Goal: Use online tool/utility: Utilize a website feature to perform a specific function

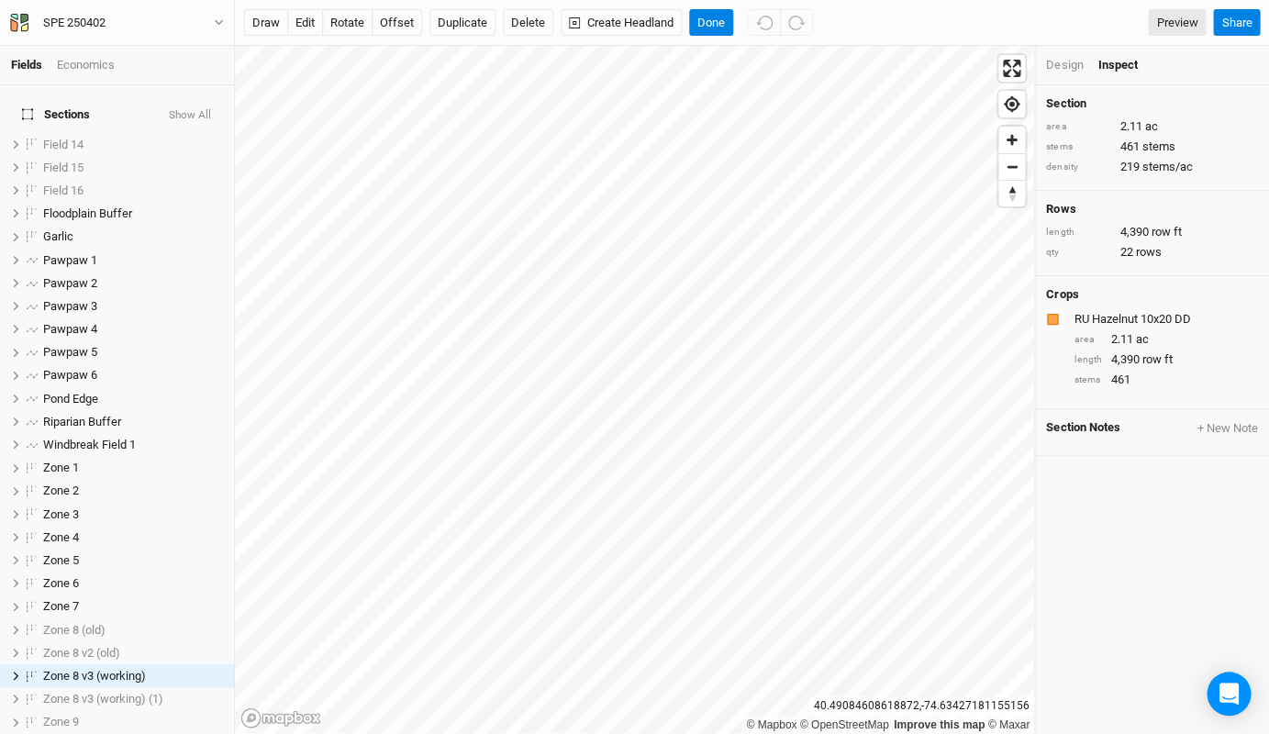
scroll to position [247, 0]
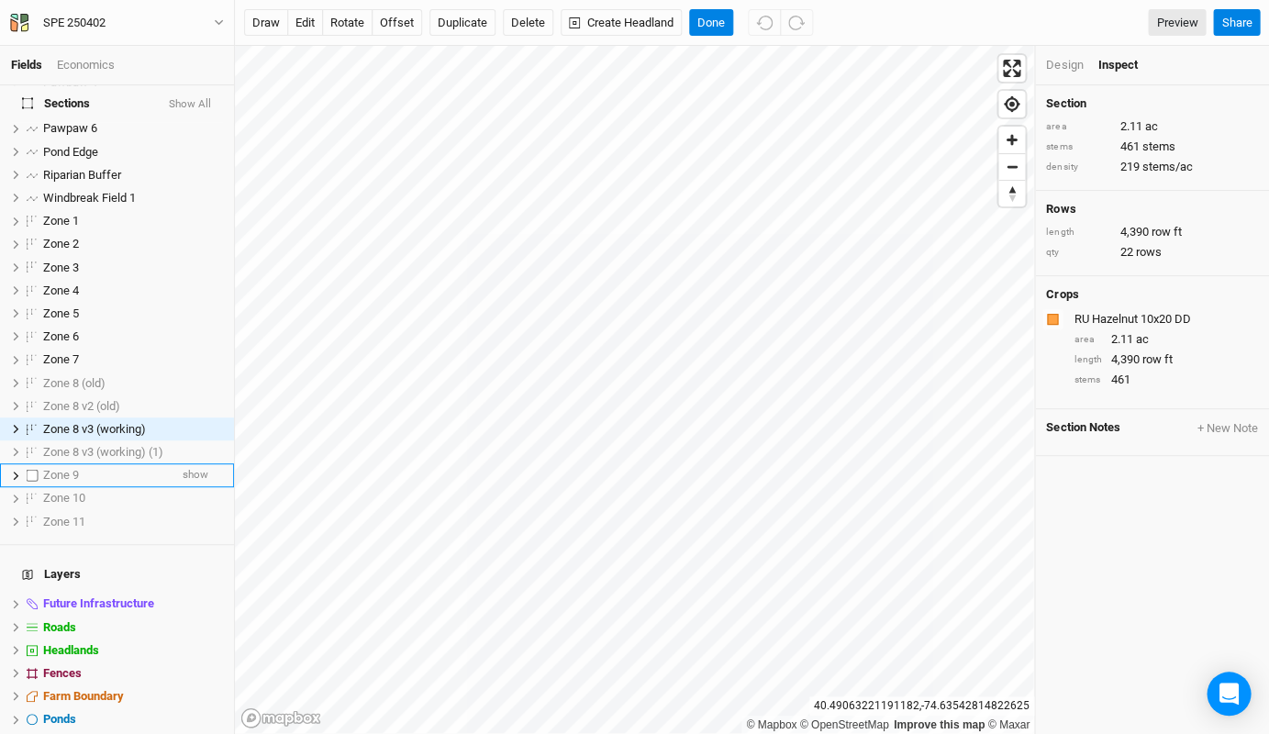
click at [28, 464] on label at bounding box center [32, 475] width 23 height 23
click at [28, 470] on input "checkbox" at bounding box center [33, 476] width 12 height 12
checkbox input "true"
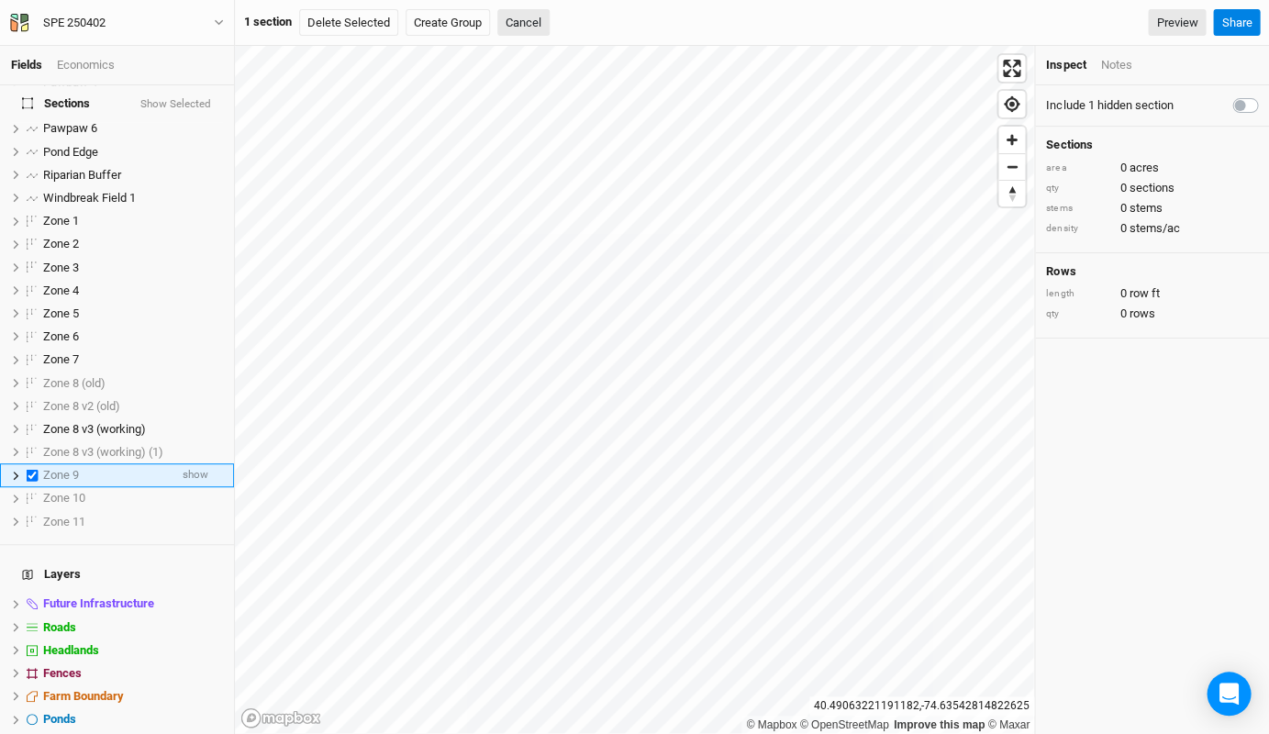
scroll to position [293, 0]
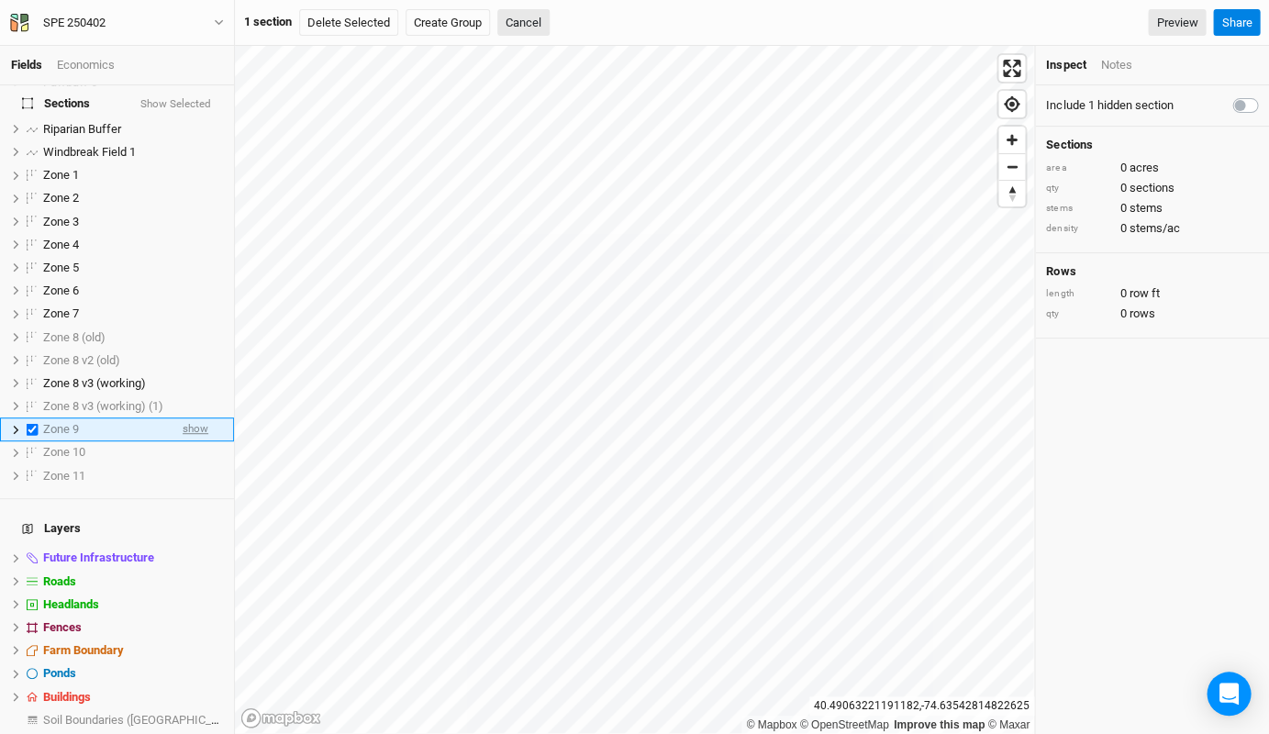
click at [183, 418] on span "show" at bounding box center [196, 429] width 26 height 23
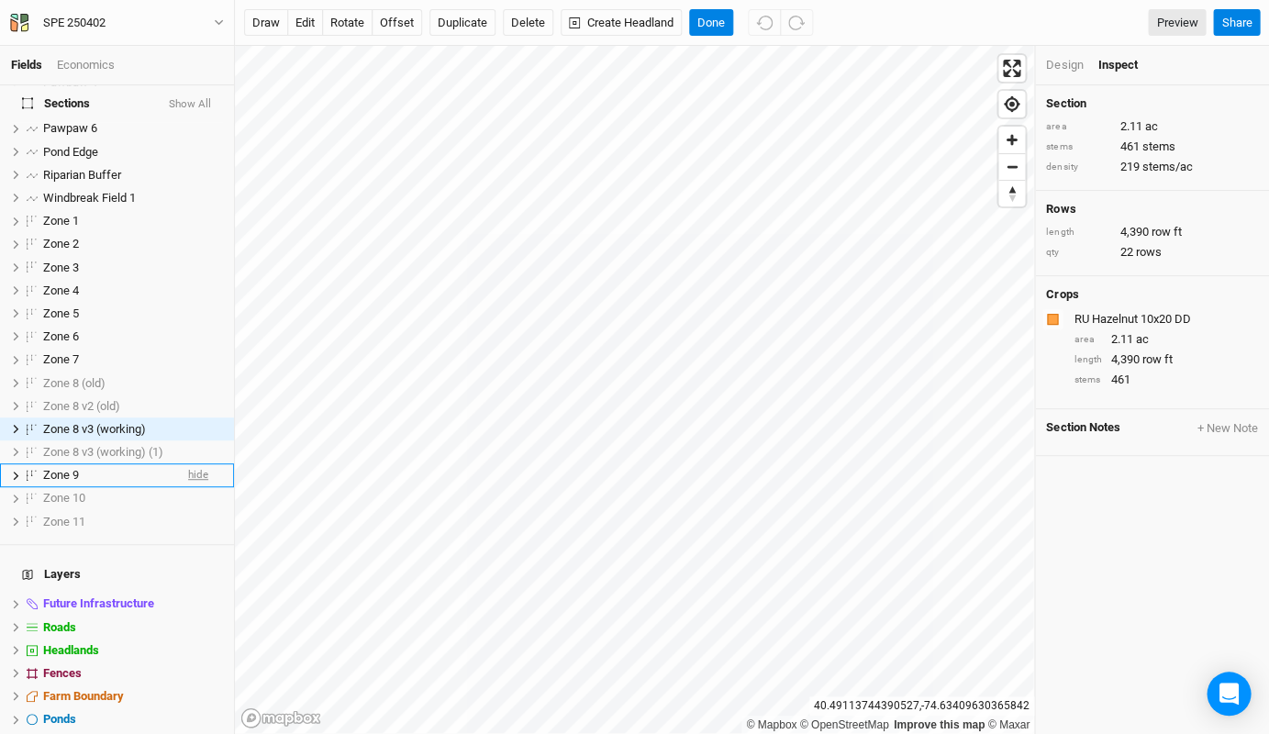
scroll to position [0, 0]
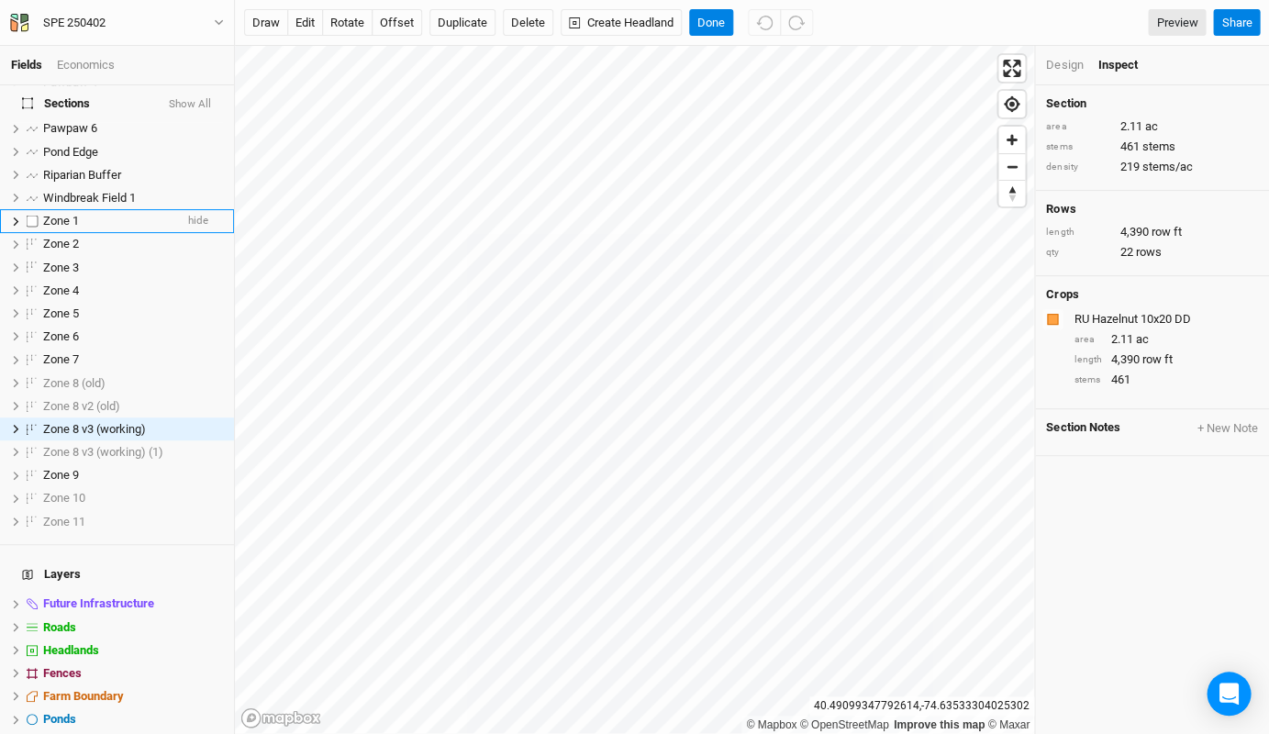
click at [33, 210] on label at bounding box center [32, 221] width 23 height 23
click at [33, 216] on input "checkbox" at bounding box center [33, 222] width 12 height 12
checkbox input "true"
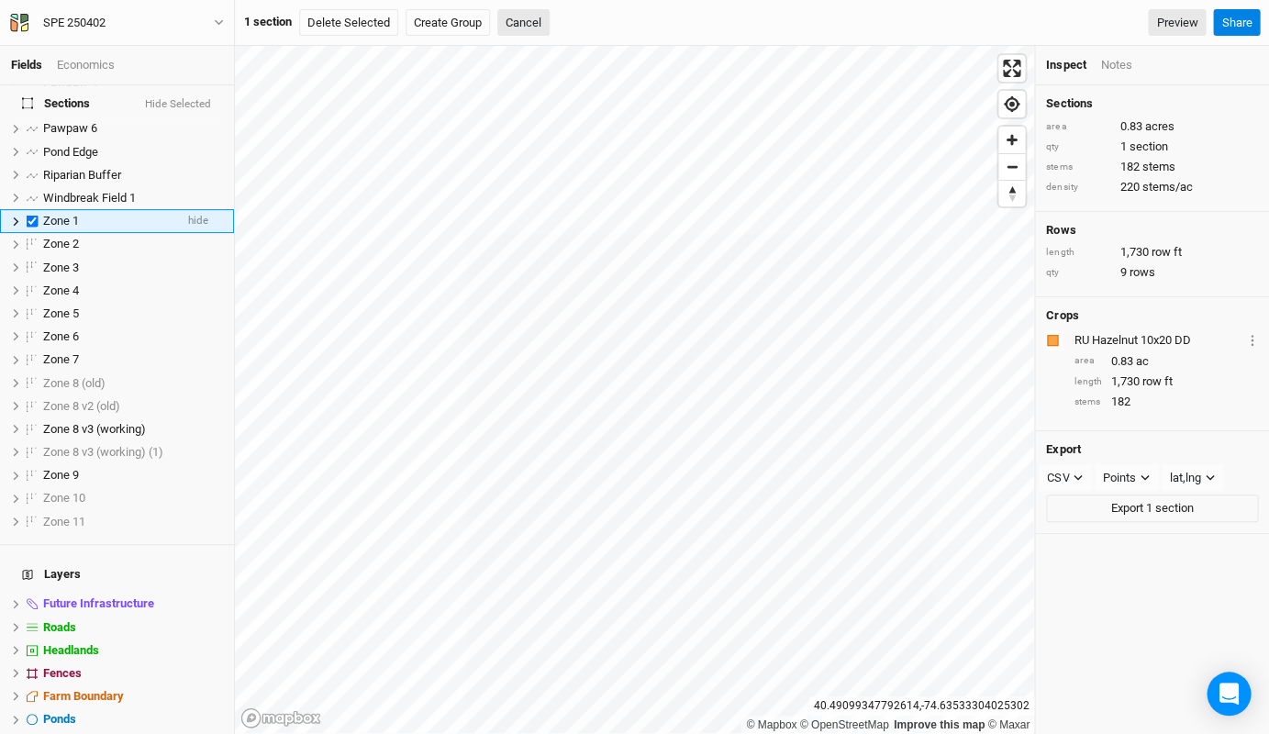
scroll to position [42, 0]
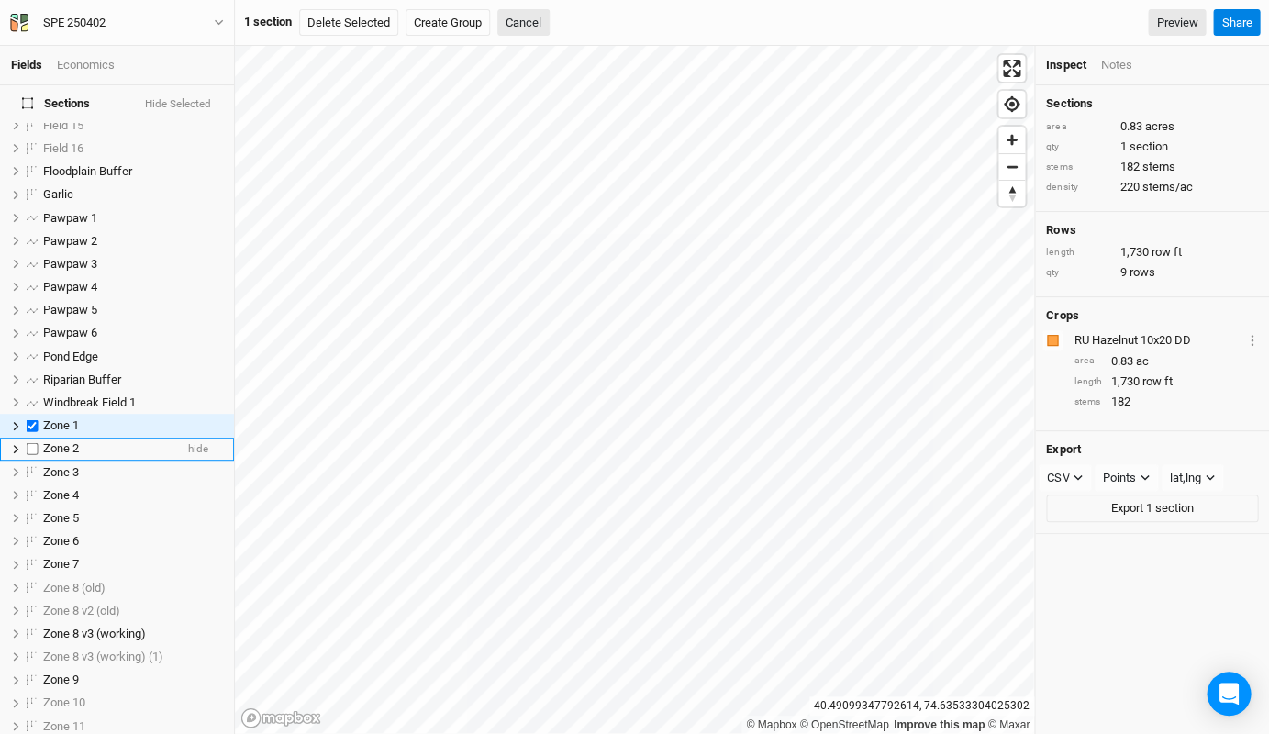
click at [34, 438] on label at bounding box center [32, 449] width 23 height 23
click at [34, 443] on input "checkbox" at bounding box center [33, 449] width 12 height 12
checkbox input "true"
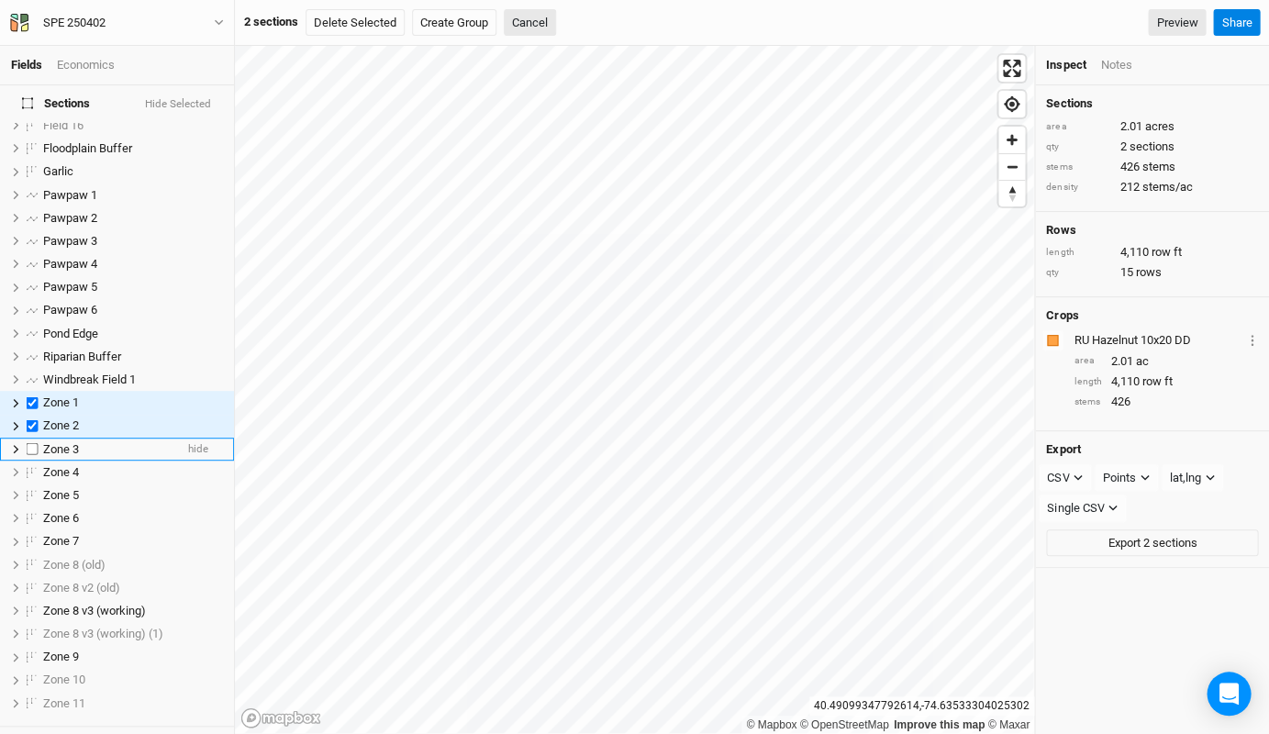
click at [35, 438] on label at bounding box center [32, 449] width 23 height 23
click at [35, 443] on input "checkbox" at bounding box center [33, 449] width 12 height 12
checkbox input "true"
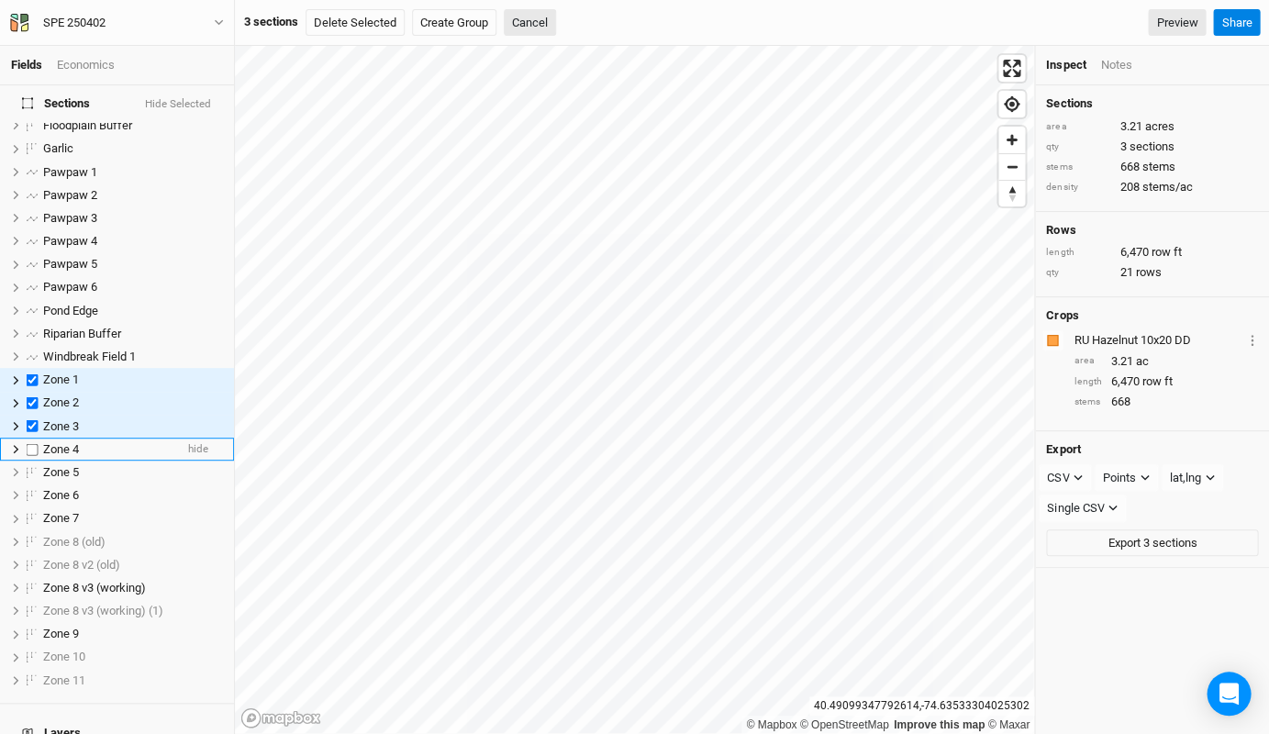
click at [34, 438] on label at bounding box center [32, 449] width 23 height 23
click at [34, 443] on input "checkbox" at bounding box center [33, 449] width 12 height 12
checkbox input "true"
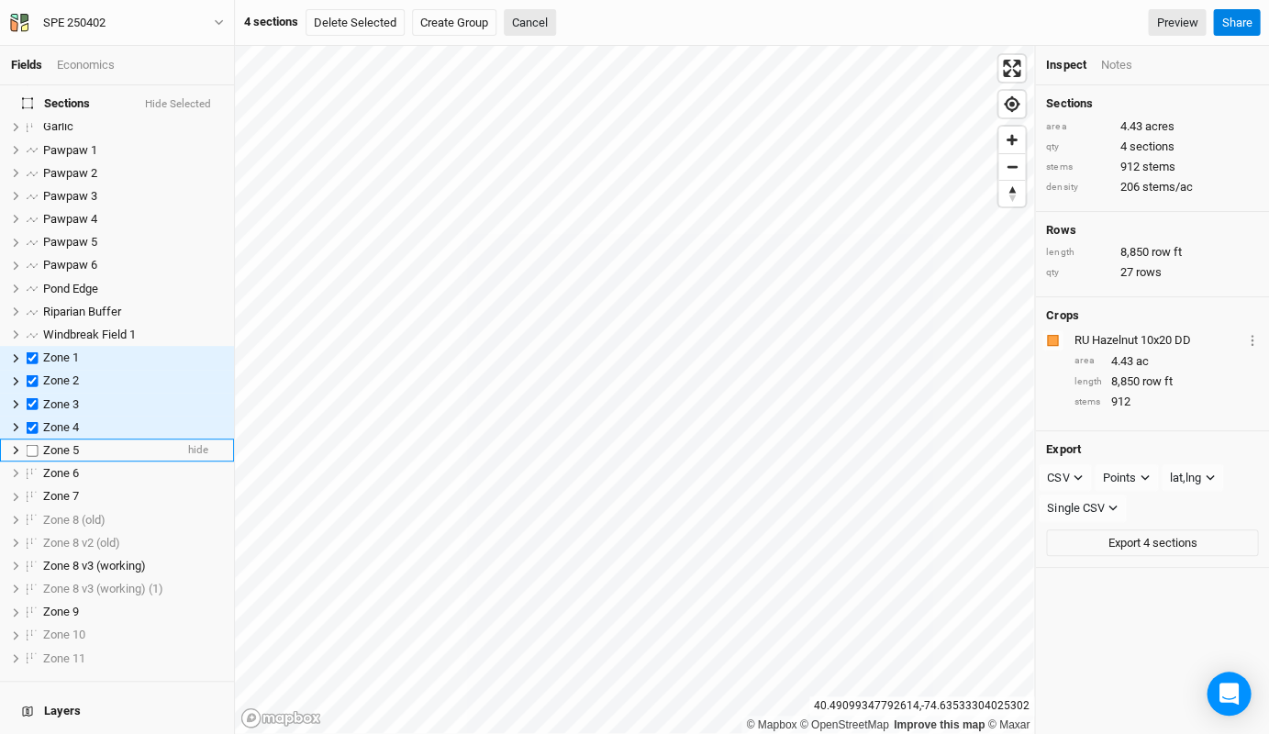
click at [33, 438] on label at bounding box center [32, 449] width 23 height 23
click at [33, 444] on input "checkbox" at bounding box center [33, 450] width 12 height 12
checkbox input "true"
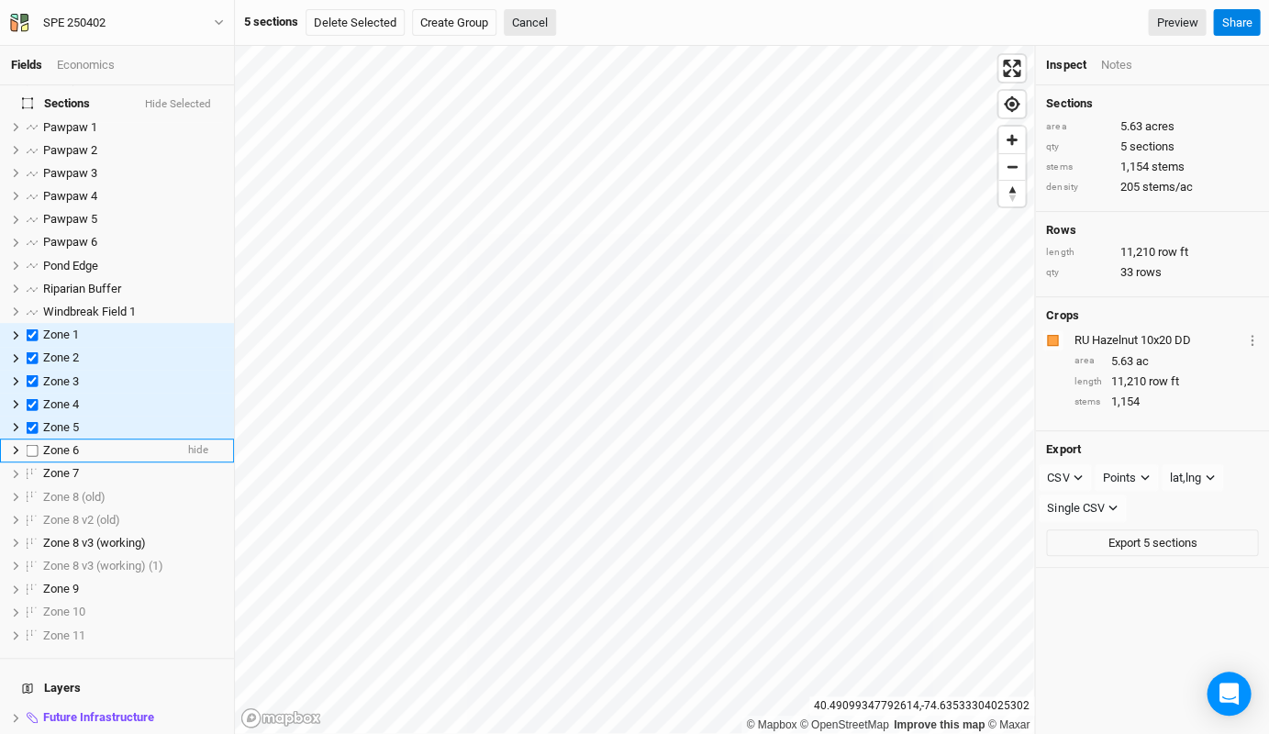
click at [33, 438] on label at bounding box center [32, 449] width 23 height 23
click at [33, 444] on input "checkbox" at bounding box center [33, 450] width 12 height 12
checkbox input "true"
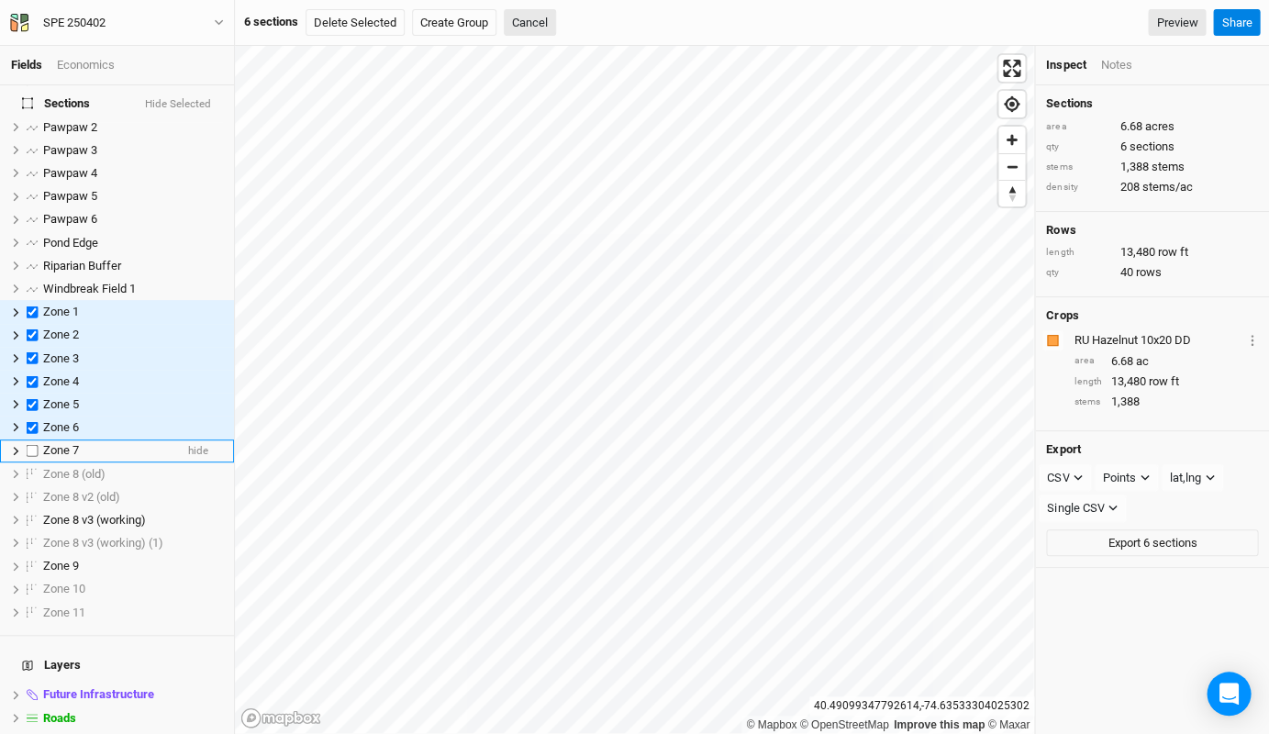
click at [33, 439] on label at bounding box center [32, 450] width 23 height 23
click at [33, 445] on input "checkbox" at bounding box center [33, 451] width 12 height 12
checkbox input "true"
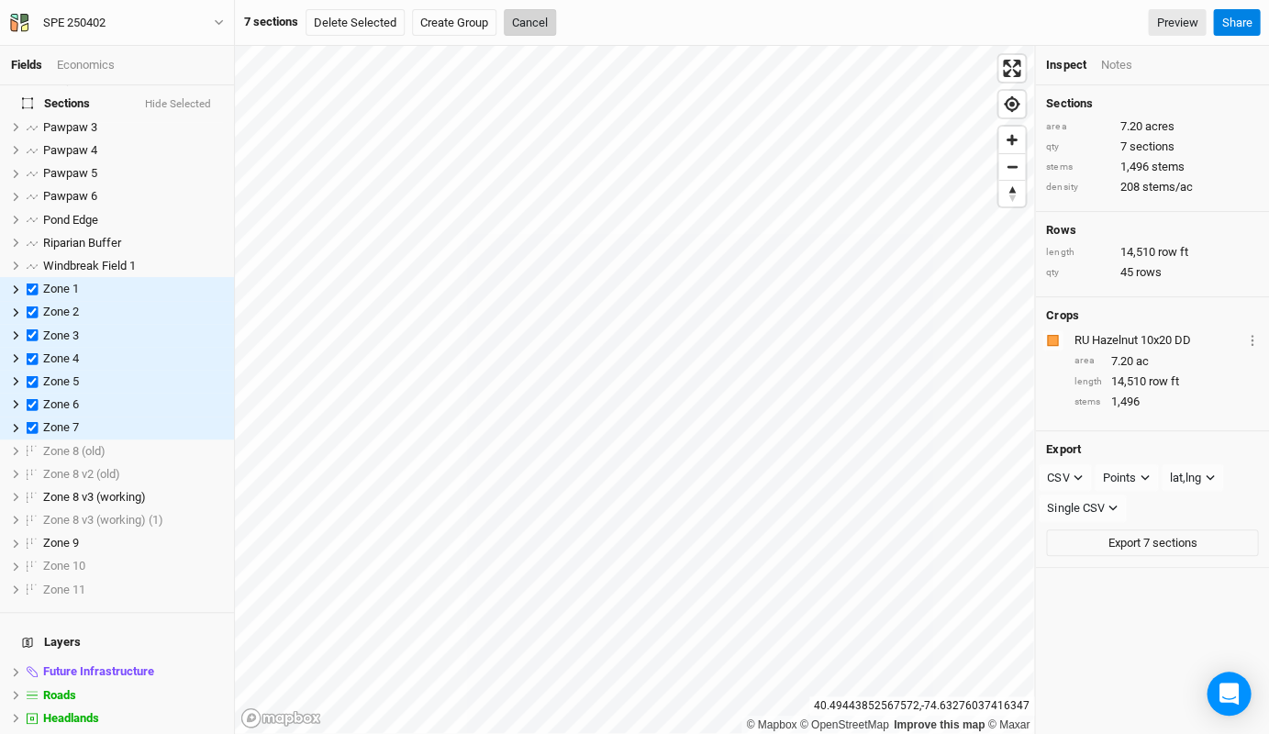
click at [526, 24] on button "Cancel" at bounding box center [530, 23] width 52 height 28
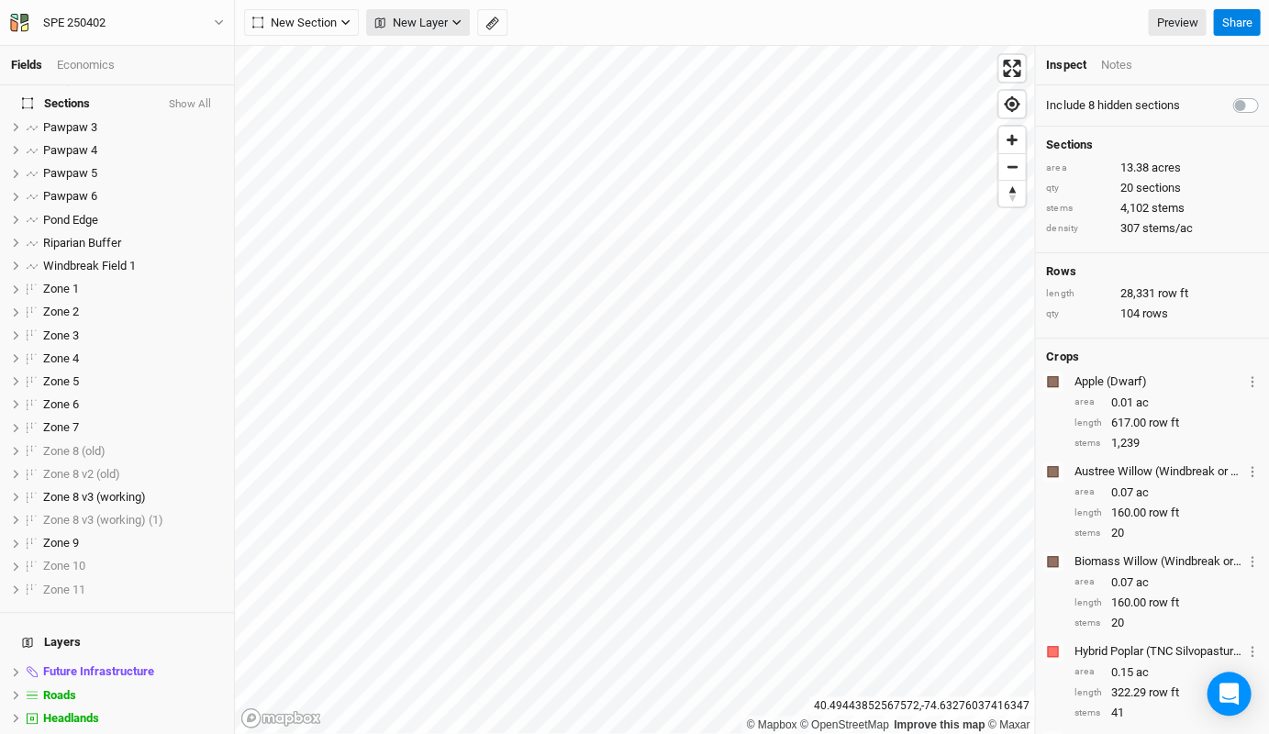
click at [409, 18] on span "New Layer" at bounding box center [410, 23] width 73 height 18
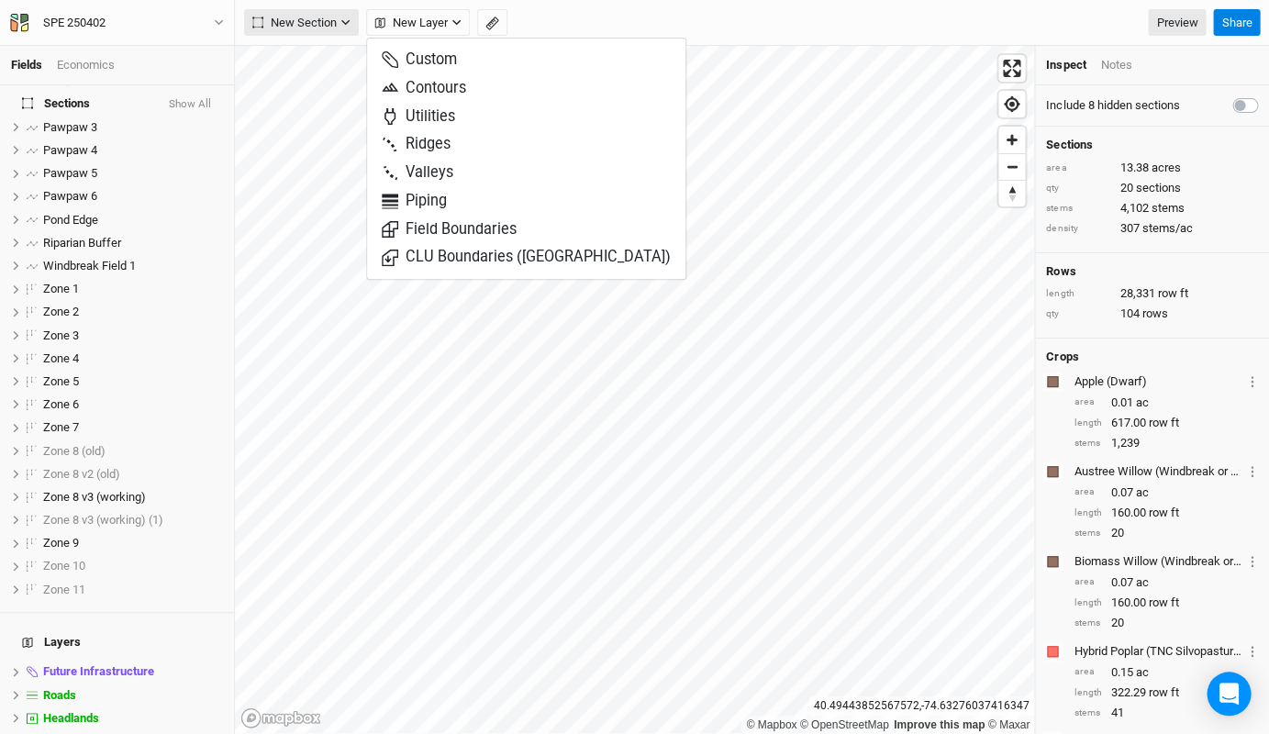
click at [341, 23] on icon "button" at bounding box center [345, 22] width 10 height 10
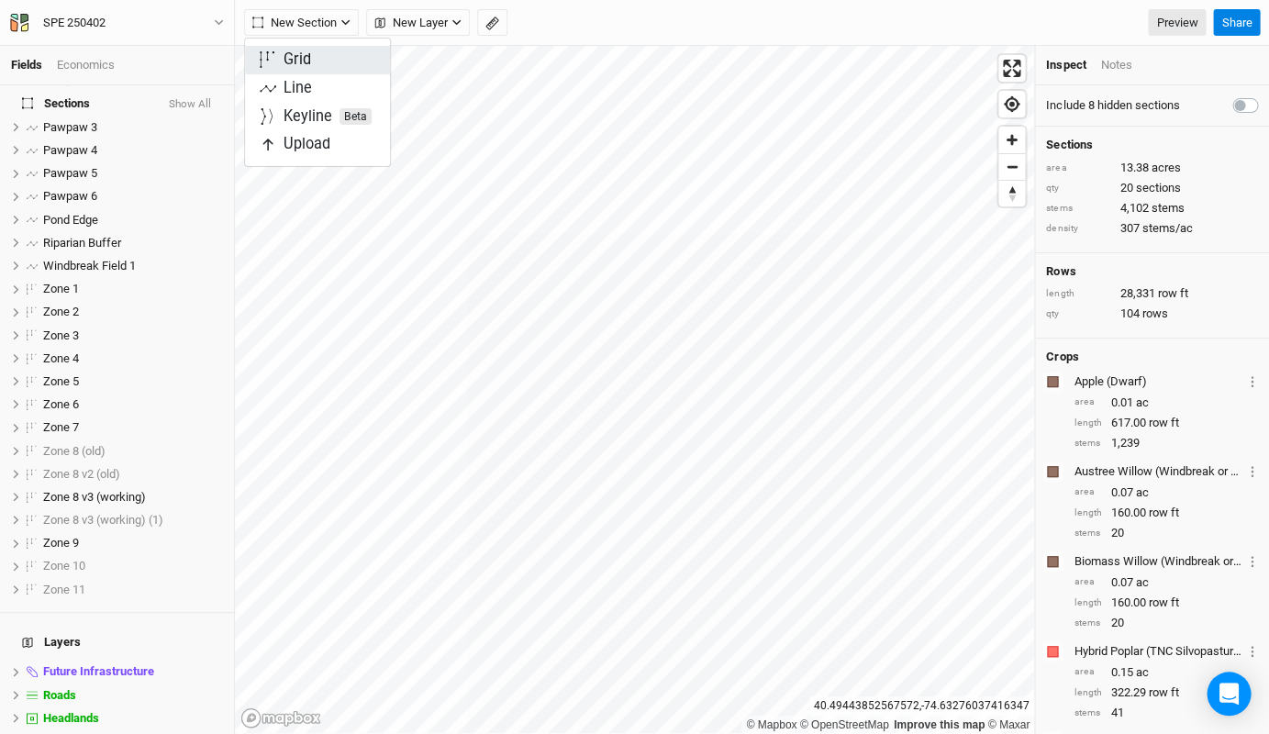
click at [327, 59] on button "Grid" at bounding box center [317, 60] width 145 height 28
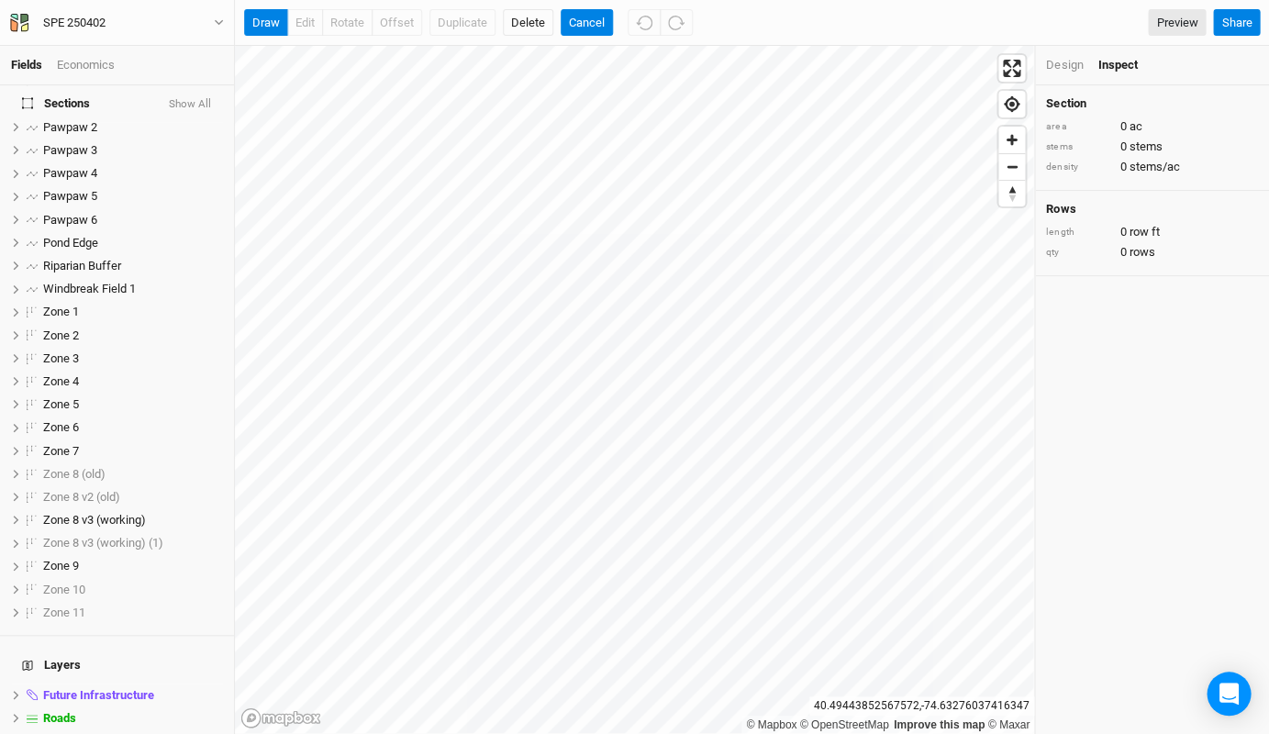
scroll to position [0, 0]
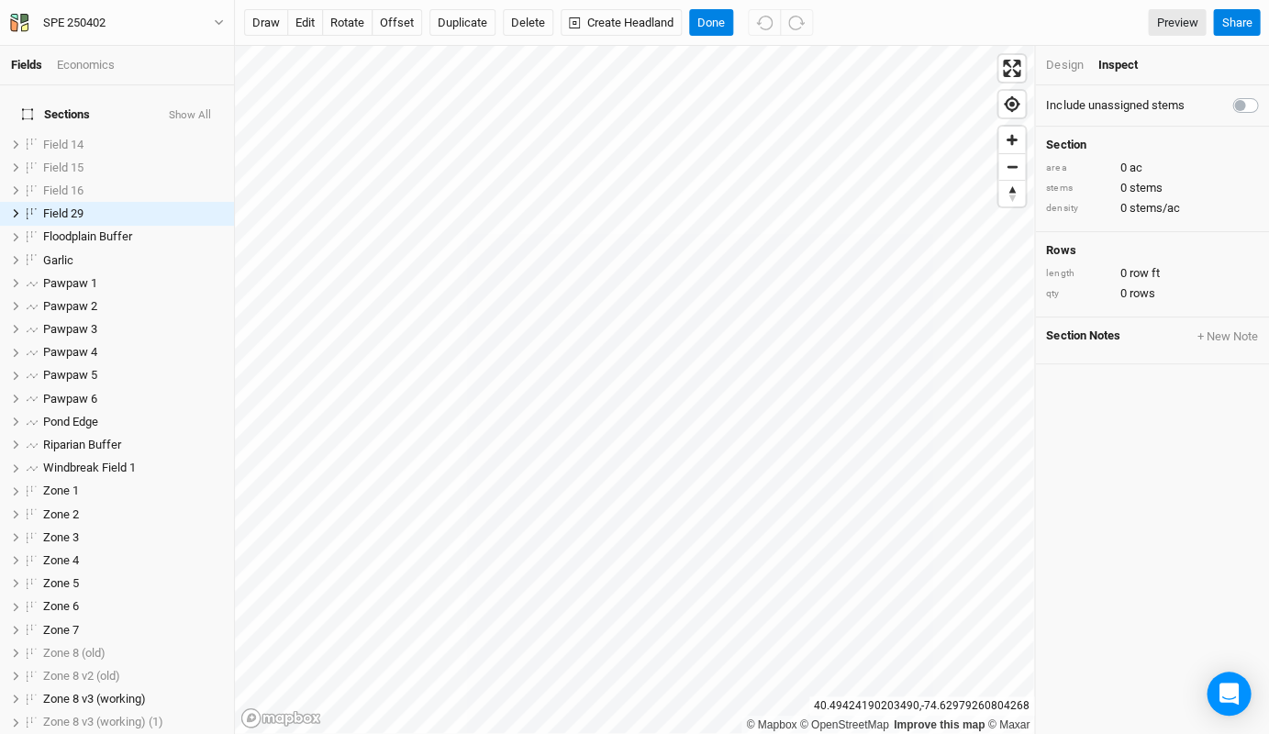
click at [1066, 62] on div "Design" at bounding box center [1064, 65] width 37 height 17
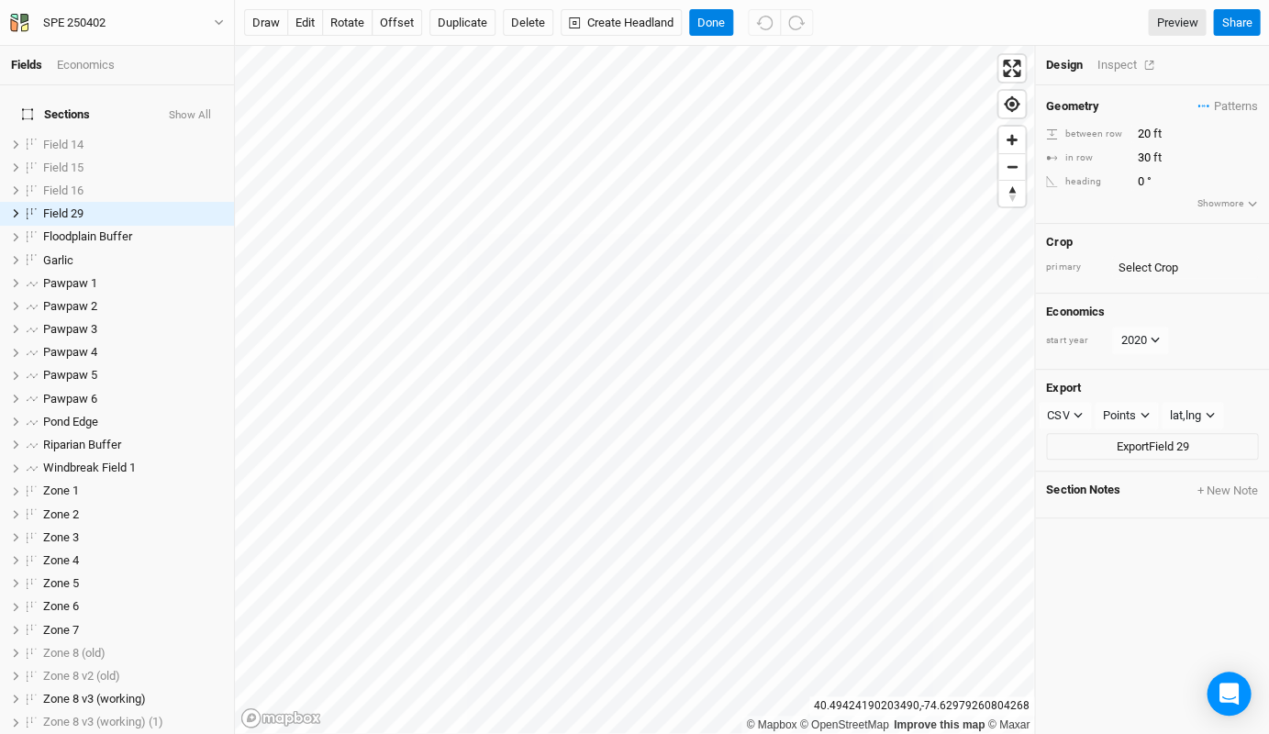
click at [1114, 62] on div "Inspect" at bounding box center [1128, 65] width 65 height 17
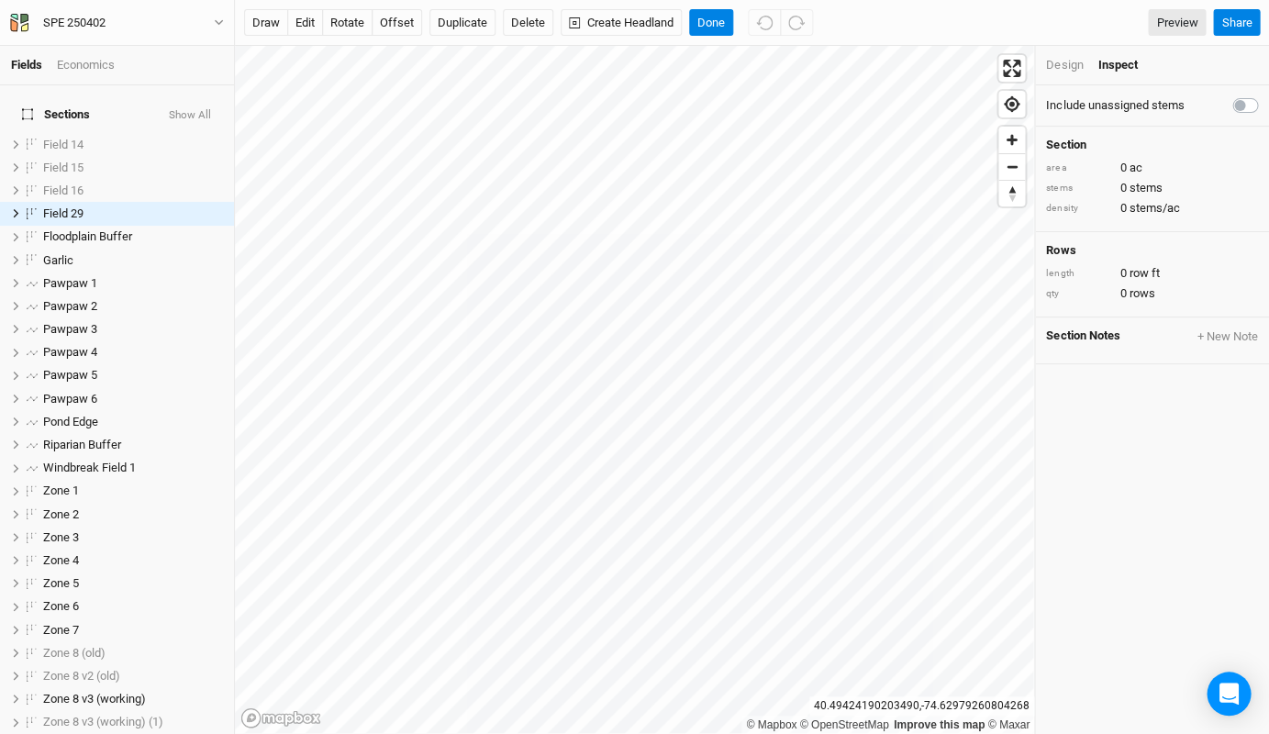
click at [1081, 64] on li "Design" at bounding box center [1071, 65] width 51 height 17
click at [1060, 61] on div "Design" at bounding box center [1064, 65] width 37 height 17
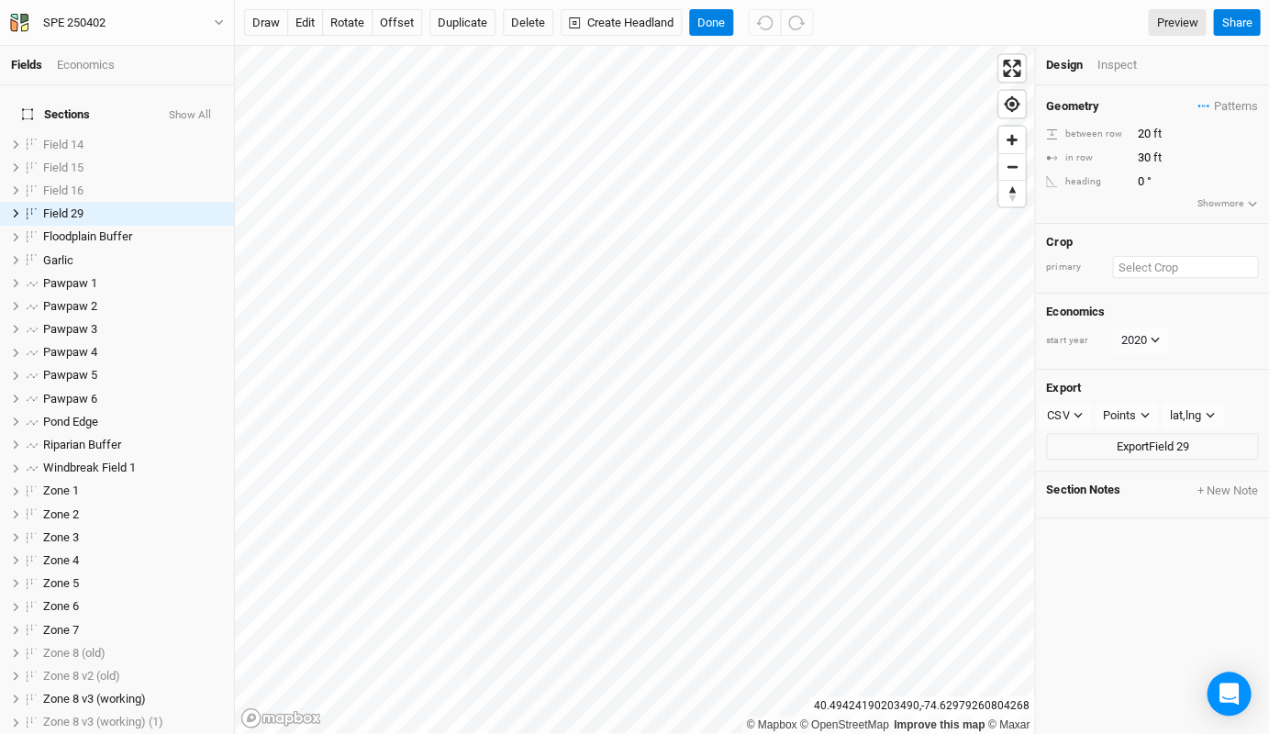
click at [1159, 260] on input "text" at bounding box center [1185, 267] width 146 height 22
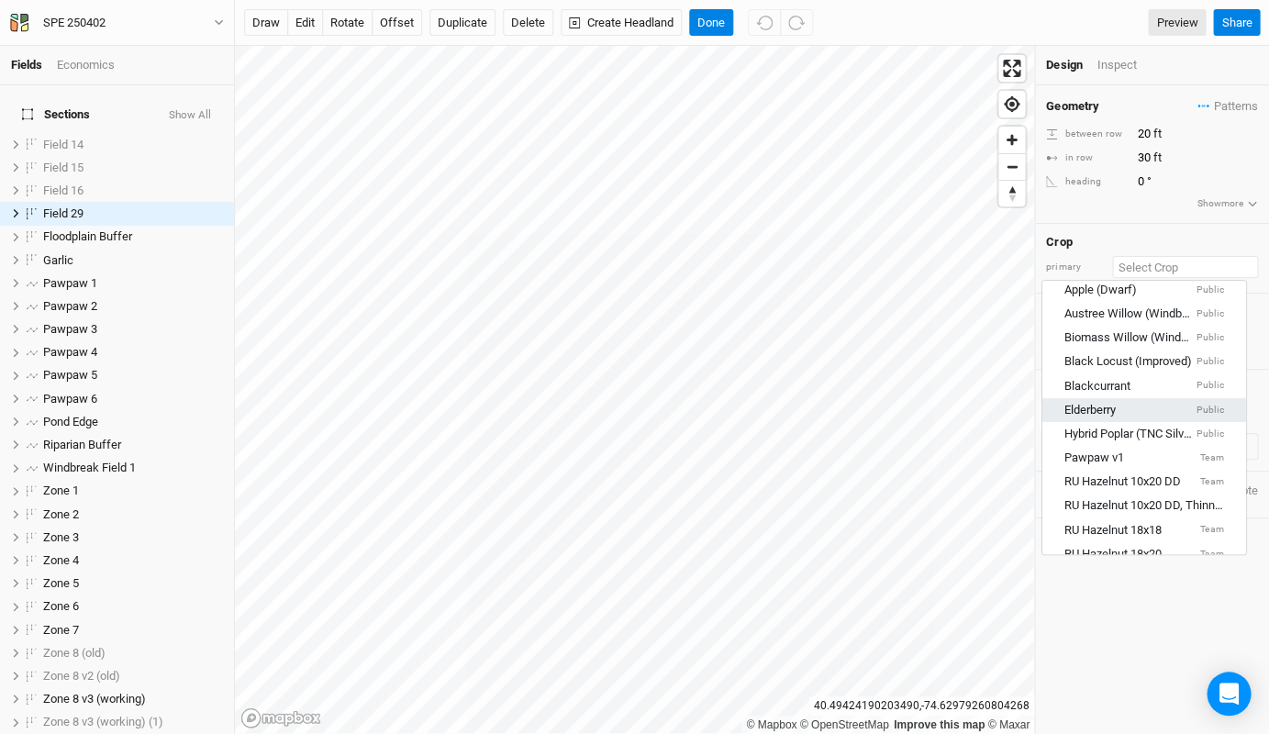
scroll to position [86, 0]
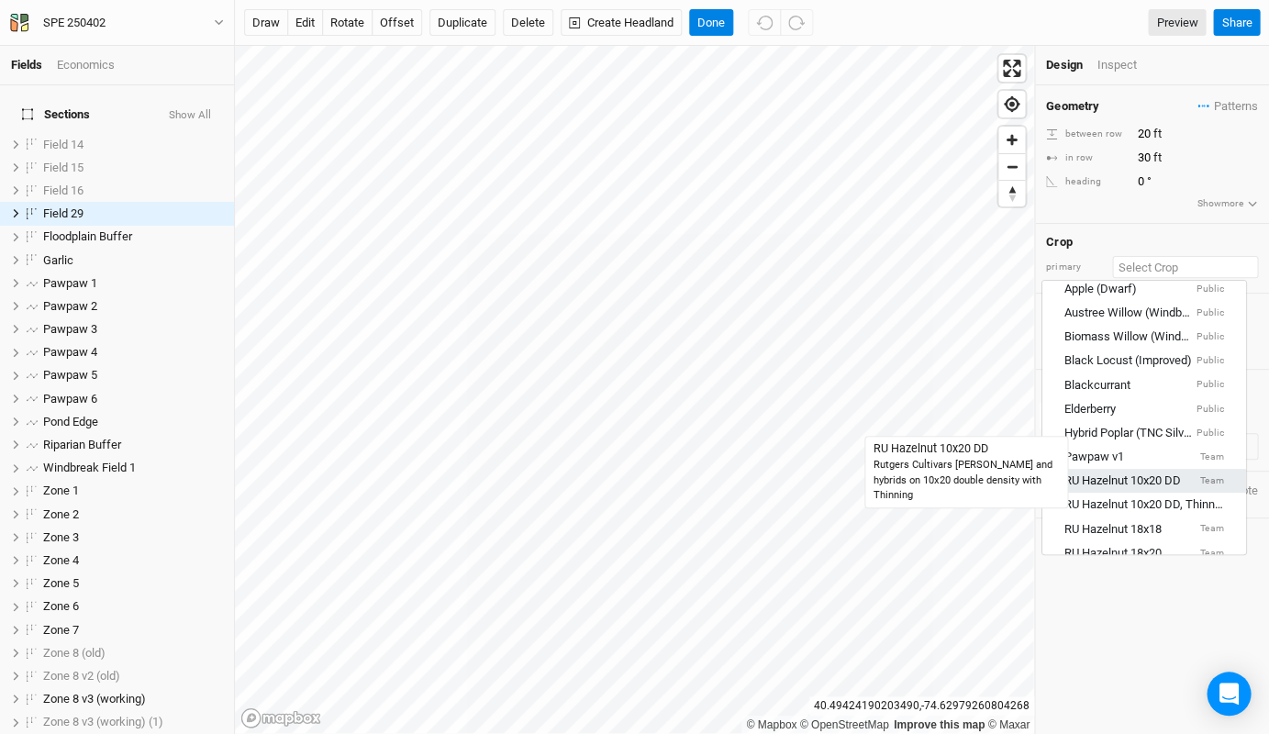
click at [1152, 477] on div "RU Hazelnut 10x20 DD" at bounding box center [1122, 481] width 116 height 17
type input "10"
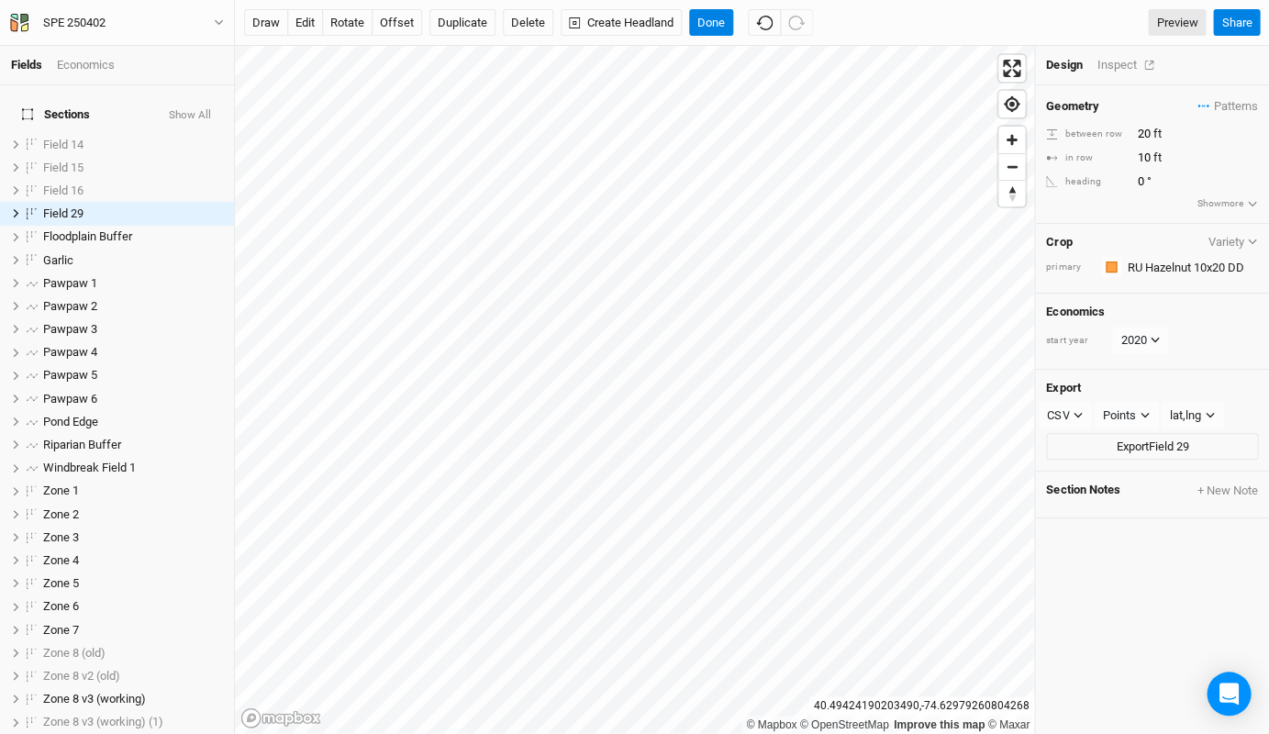
click at [1123, 66] on div "Inspect" at bounding box center [1128, 65] width 65 height 17
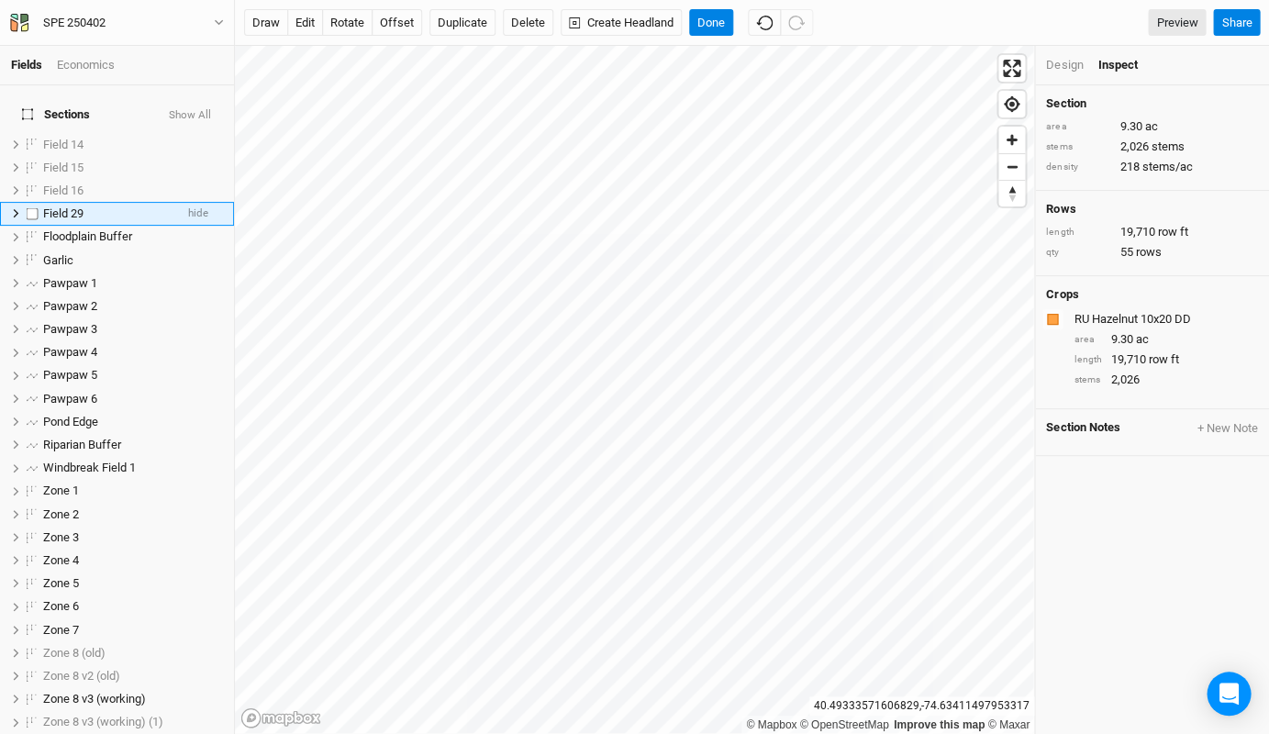
click at [34, 202] on label at bounding box center [32, 213] width 23 height 23
click at [34, 207] on input "checkbox" at bounding box center [33, 213] width 12 height 12
checkbox input "true"
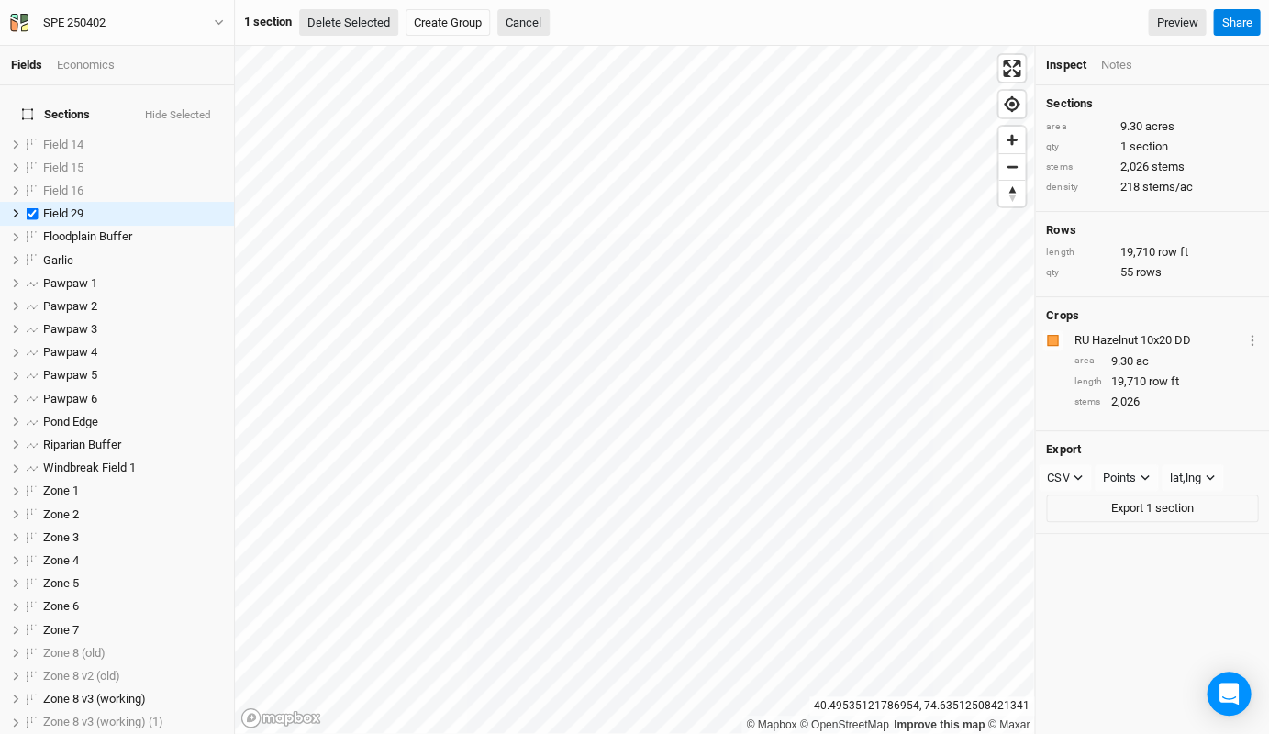
click at [344, 15] on button "Delete Selected" at bounding box center [348, 23] width 99 height 28
click at [572, 20] on button "Confirm" at bounding box center [554, 23] width 57 height 28
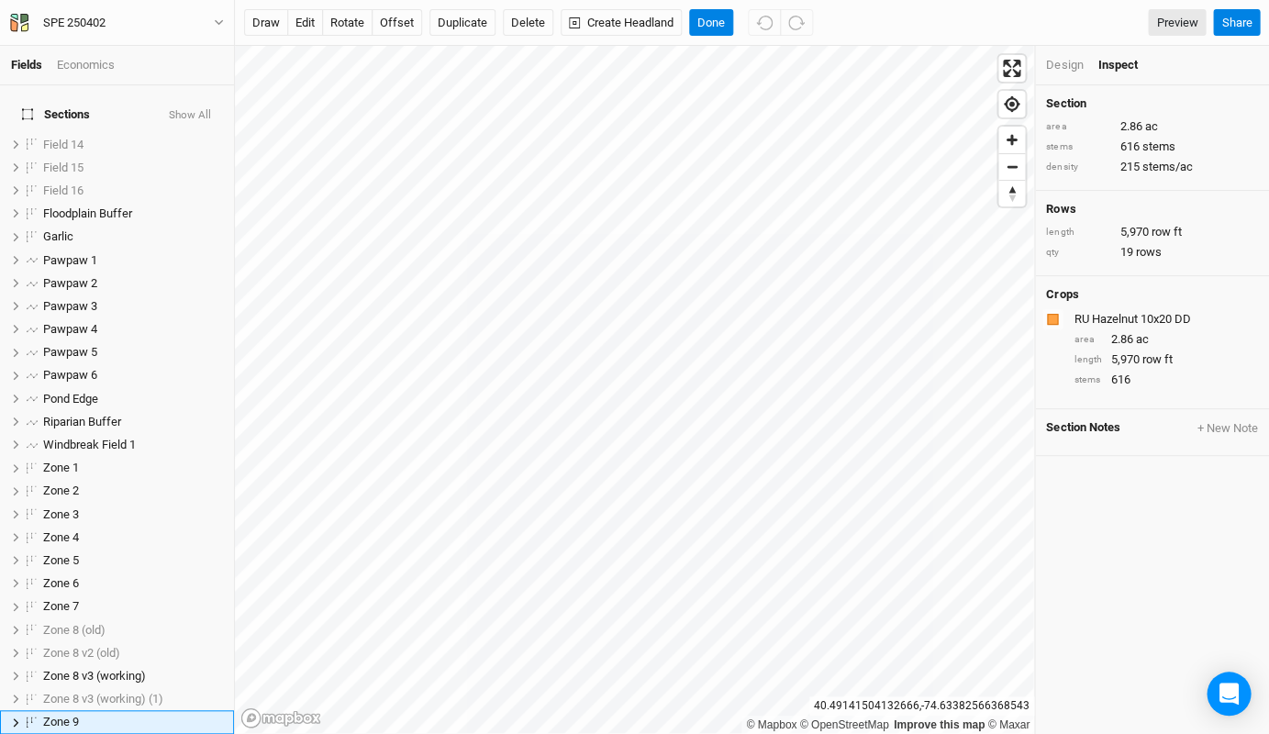
scroll to position [293, 0]
